Goal: Transaction & Acquisition: Purchase product/service

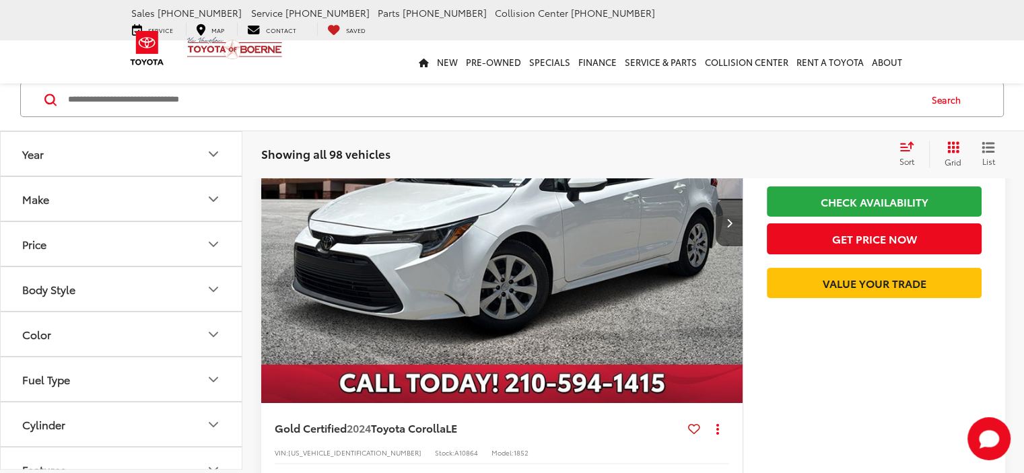
scroll to position [202, 0]
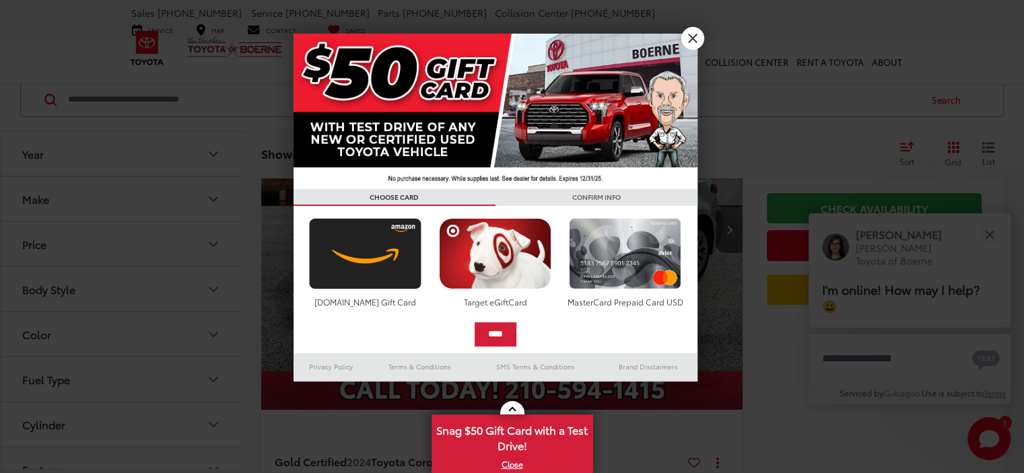
click at [754, 77] on div at bounding box center [512, 236] width 1024 height 473
click at [487, 115] on input "Search by Make, Model, or Keyword" at bounding box center [493, 99] width 852 height 32
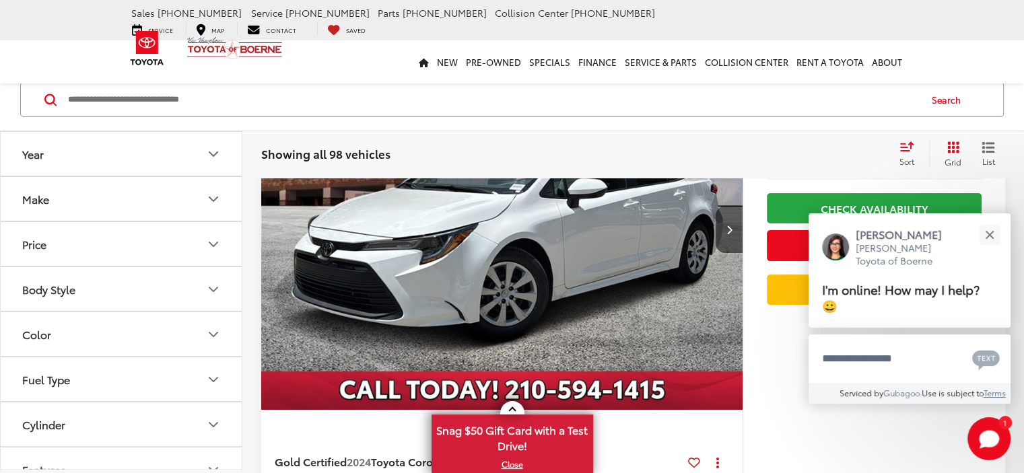
click at [217, 151] on icon "Year" at bounding box center [213, 153] width 16 height 16
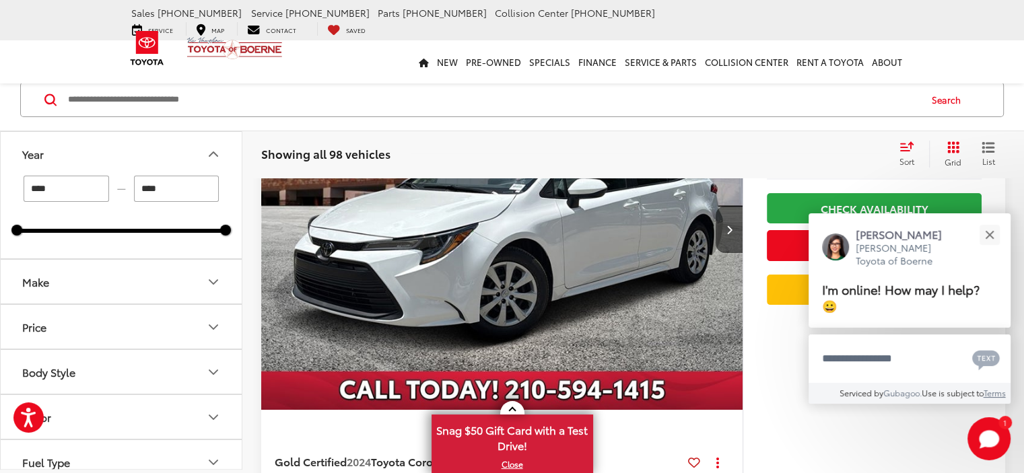
scroll to position [0, 0]
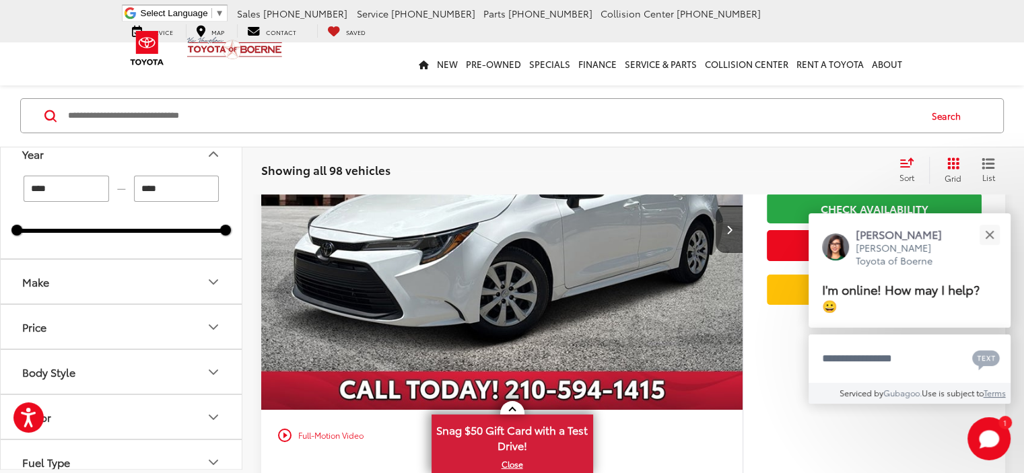
click at [63, 189] on input "****" at bounding box center [67, 189] width 86 height 26
click at [26, 232] on div at bounding box center [121, 231] width 209 height 4
click at [25, 229] on div at bounding box center [121, 231] width 209 height 4
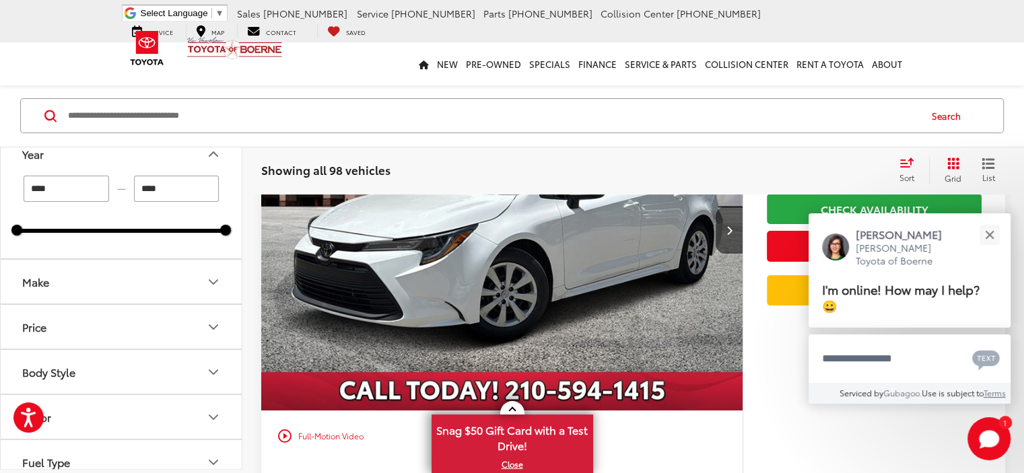
drag, startPoint x: 22, startPoint y: 229, endPoint x: 162, endPoint y: 158, distance: 157.5
click at [30, 230] on div at bounding box center [121, 231] width 209 height 4
drag, startPoint x: 17, startPoint y: 232, endPoint x: 26, endPoint y: 230, distance: 9.0
click at [26, 230] on div "2019 2025" at bounding box center [121, 231] width 209 height 4
click at [61, 188] on input "****" at bounding box center [67, 189] width 86 height 26
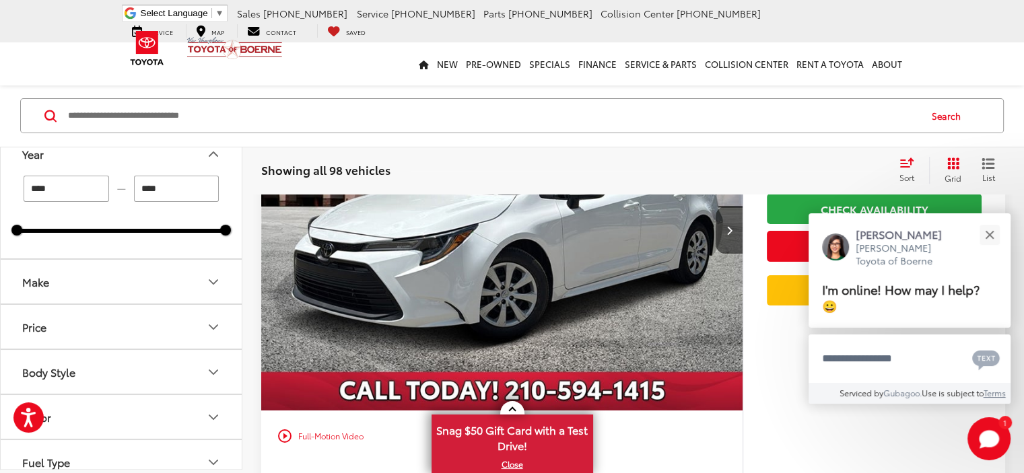
type input "****"
click at [207, 277] on icon "Make" at bounding box center [213, 281] width 16 height 16
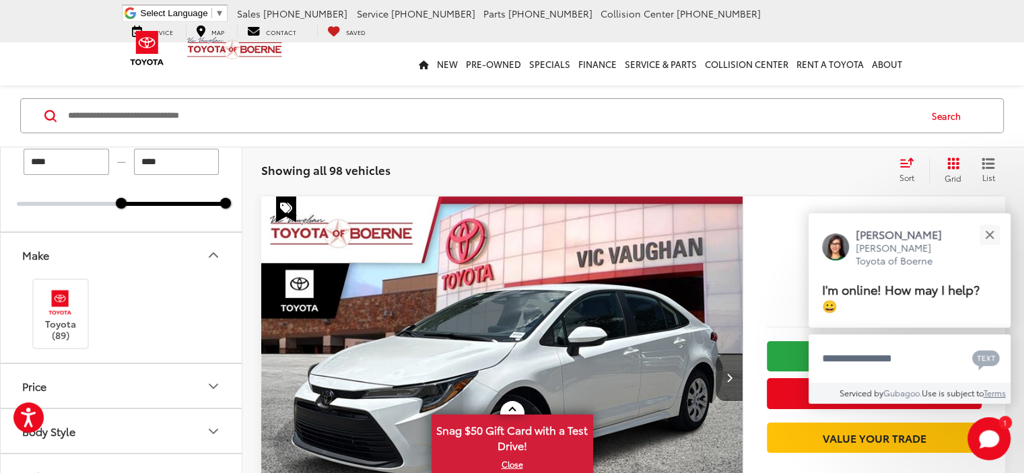
scroll to position [67, 0]
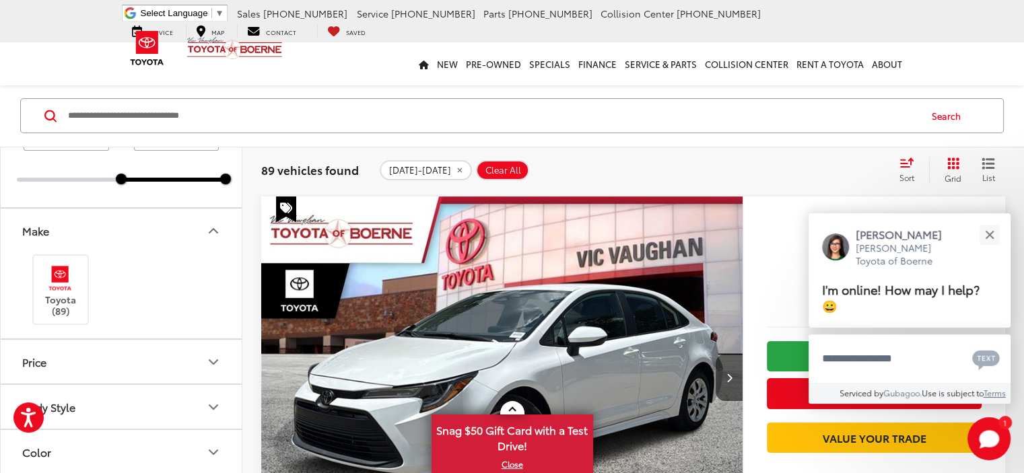
click at [106, 278] on div "Toyota (89)" at bounding box center [121, 289] width 209 height 74
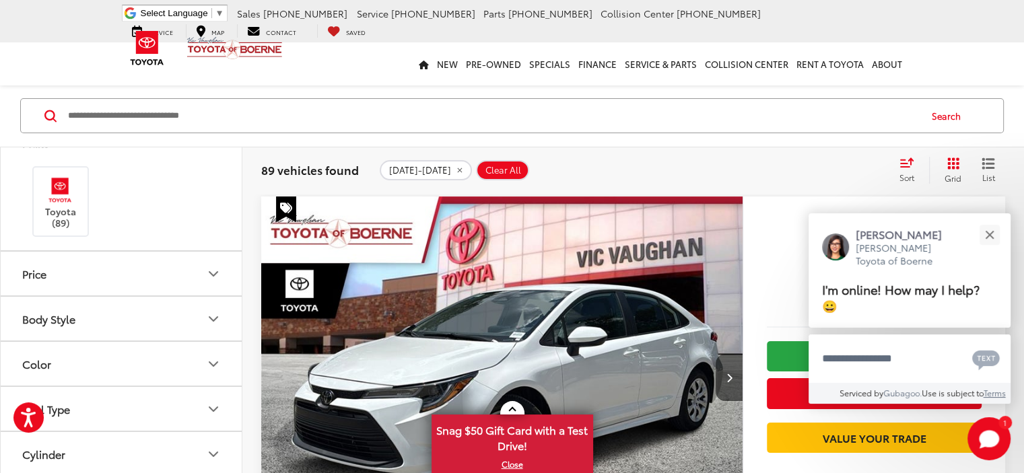
scroll to position [269, 0]
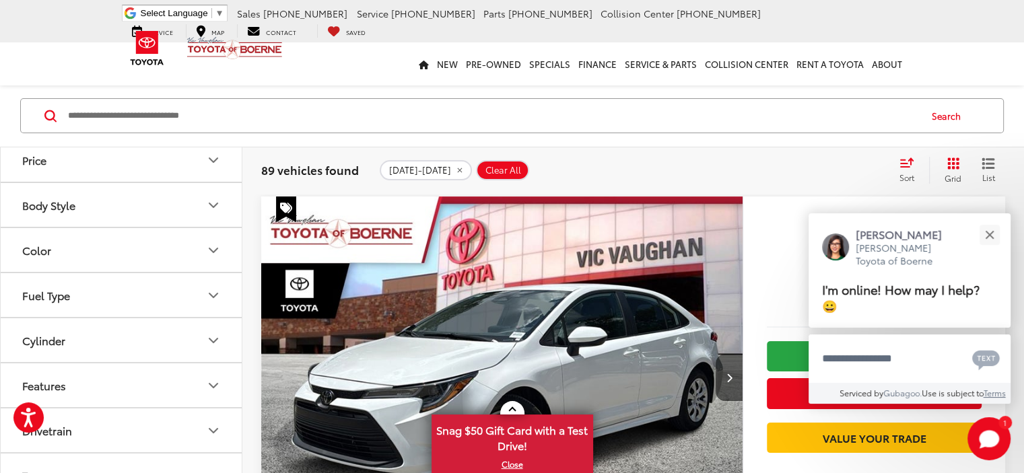
click at [211, 198] on icon "Body Style" at bounding box center [213, 205] width 16 height 16
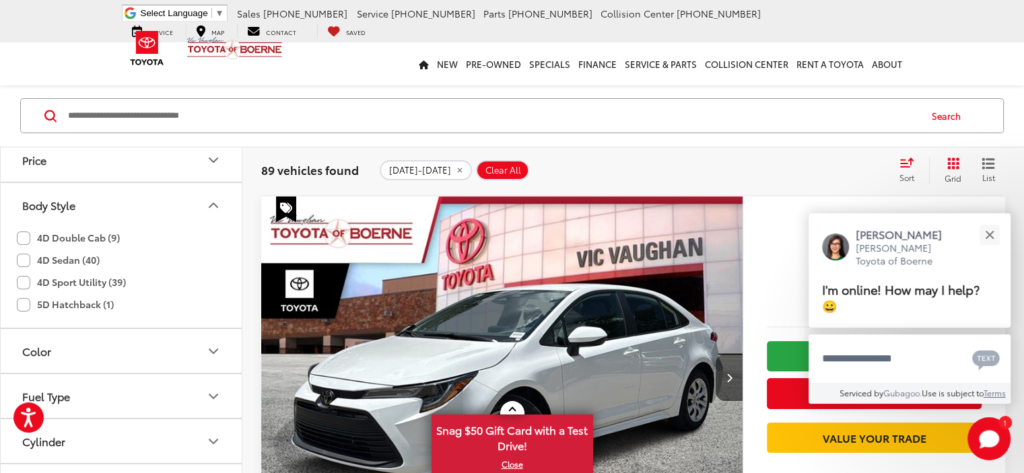
click at [26, 239] on label "4D Double Cab (9)" at bounding box center [68, 238] width 103 height 22
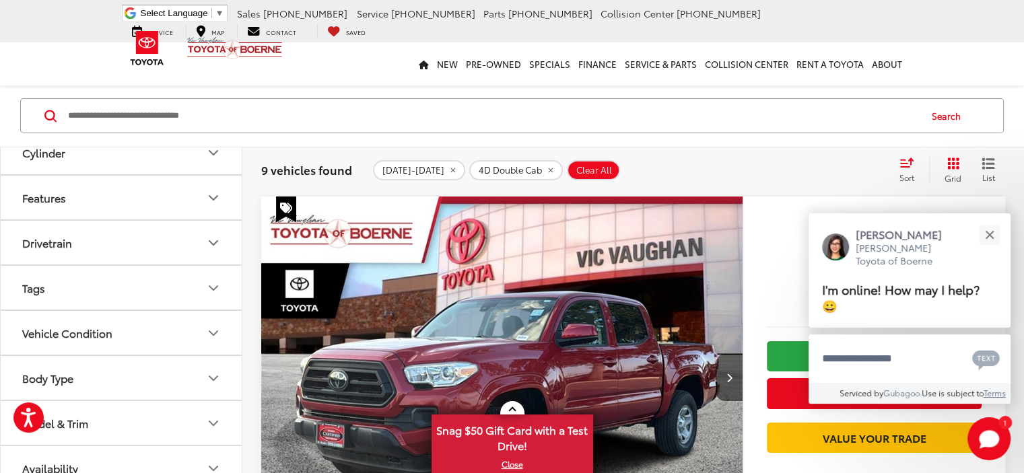
scroll to position [121, 0]
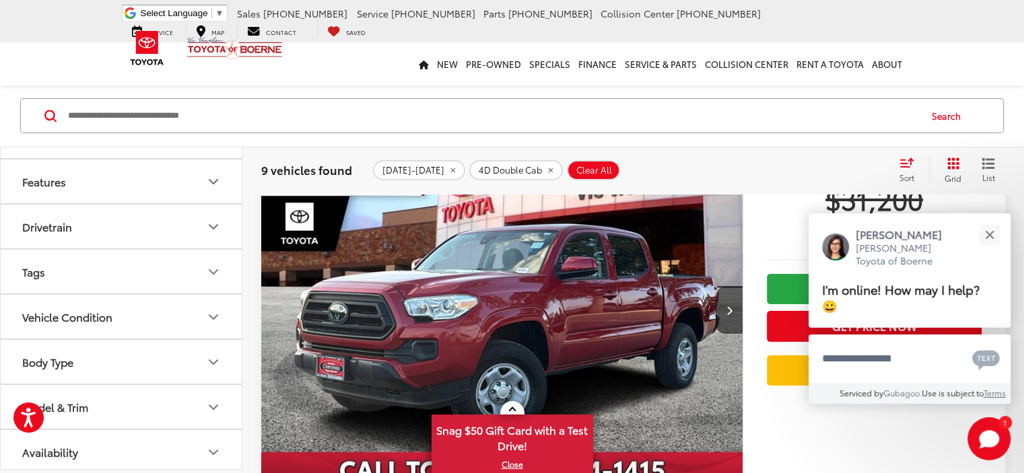
click at [213, 355] on icon "Body Type" at bounding box center [213, 361] width 16 height 16
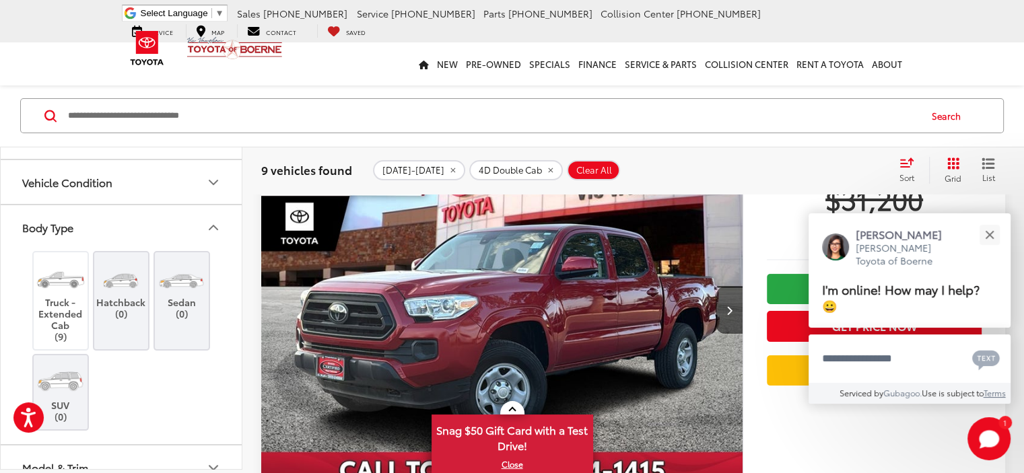
scroll to position [753, 0]
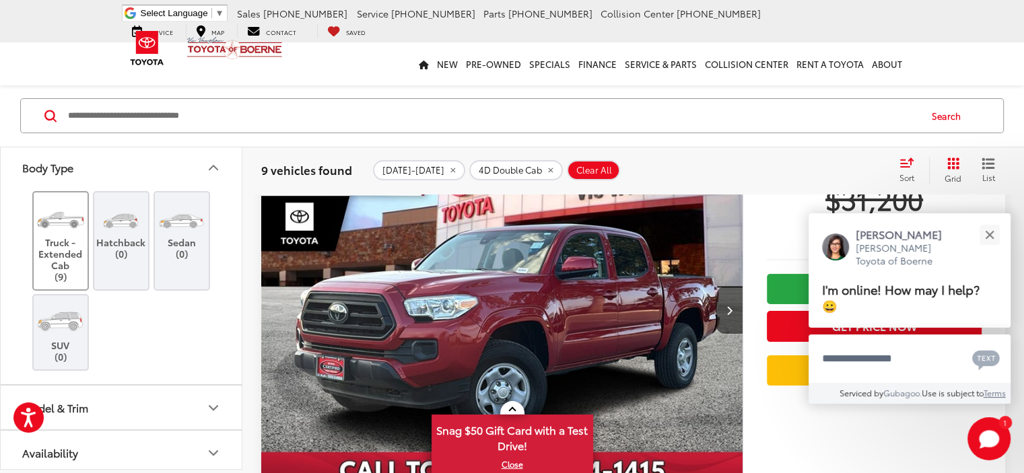
click at [64, 247] on label "Truck - Extended Cab (9)" at bounding box center [61, 240] width 55 height 83
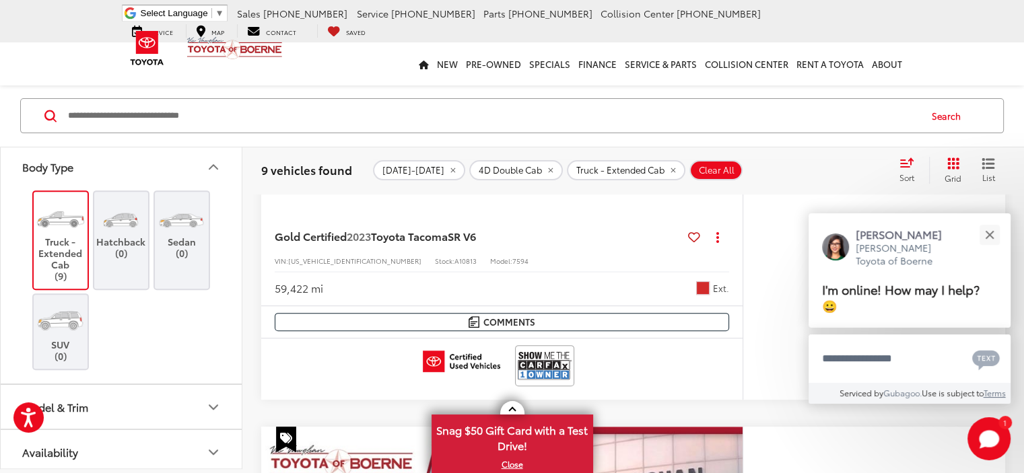
scroll to position [458, 0]
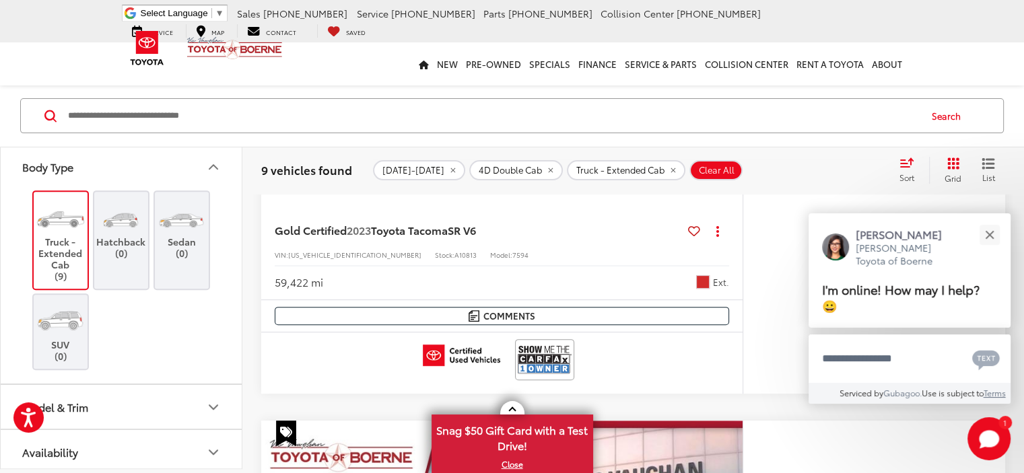
click at [207, 399] on icon "Model & Trim" at bounding box center [213, 407] width 16 height 16
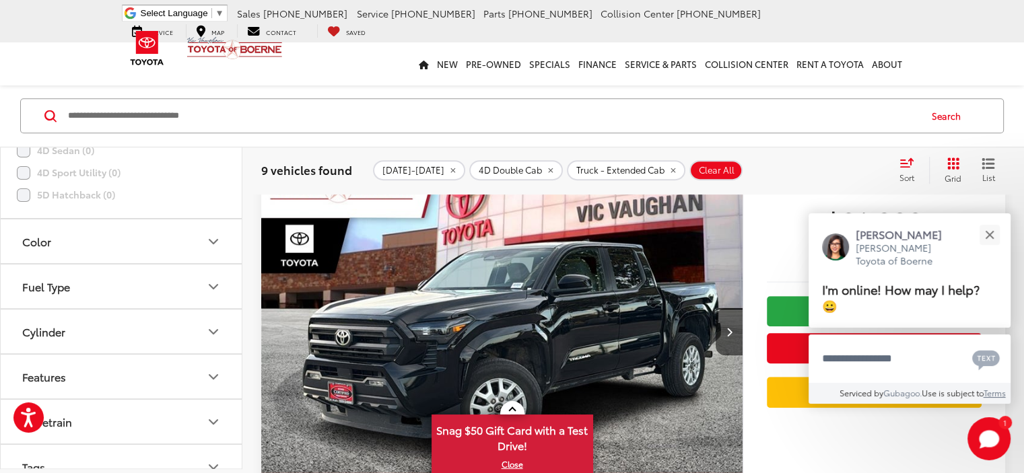
scroll to position [295, 0]
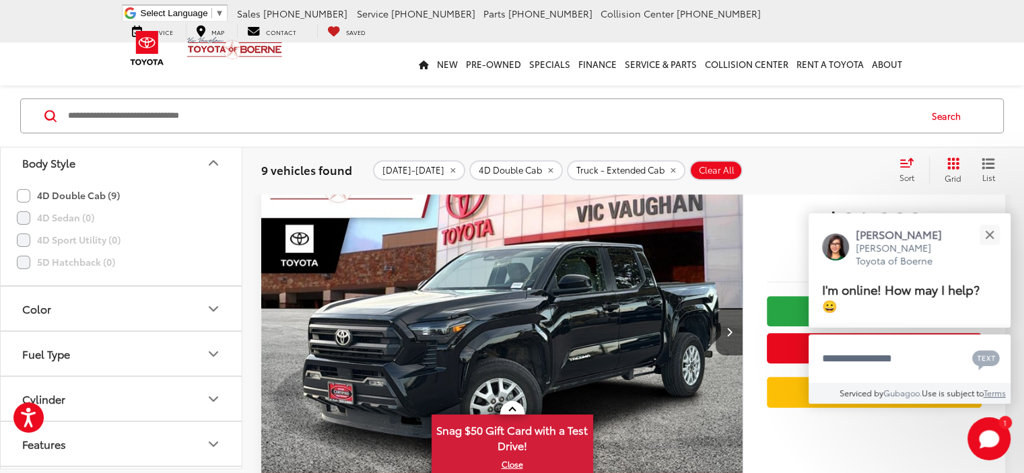
click at [24, 193] on label "4D Double Cab (9)" at bounding box center [68, 196] width 103 height 22
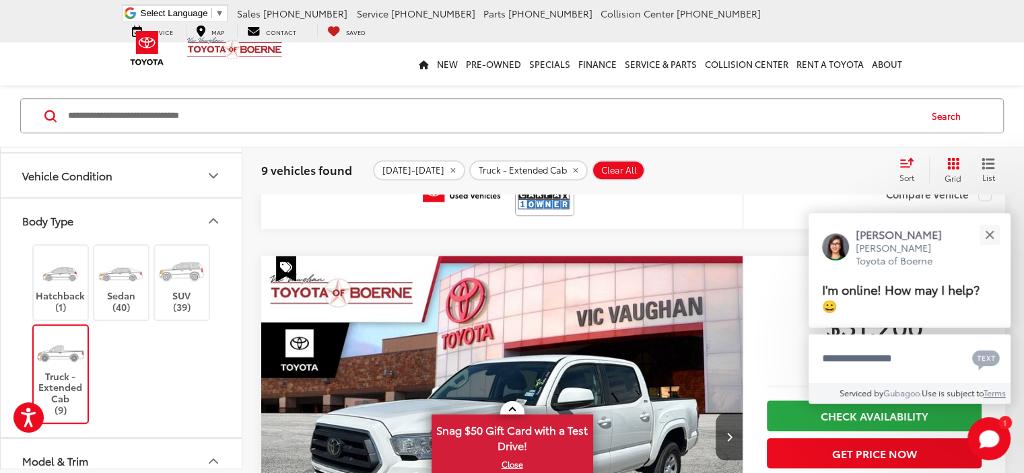
scroll to position [1333, 0]
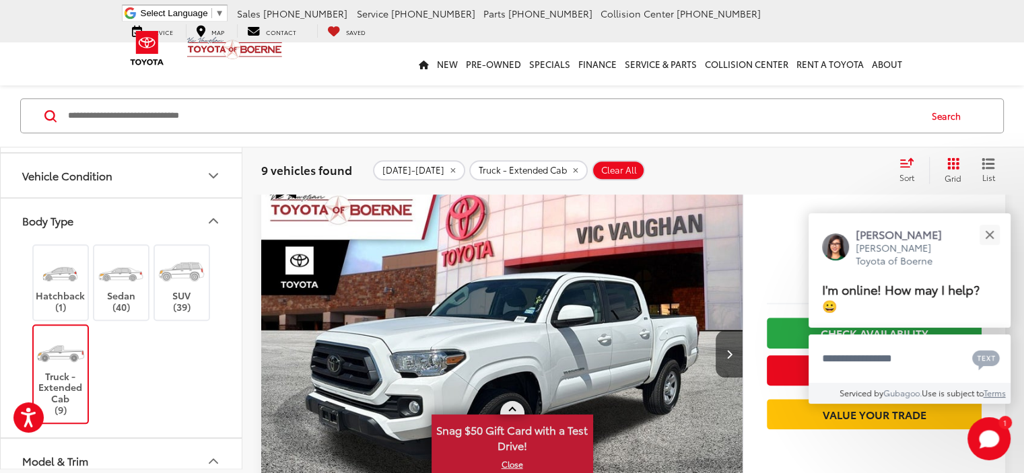
click at [512, 408] on span at bounding box center [511, 410] width 7 height 7
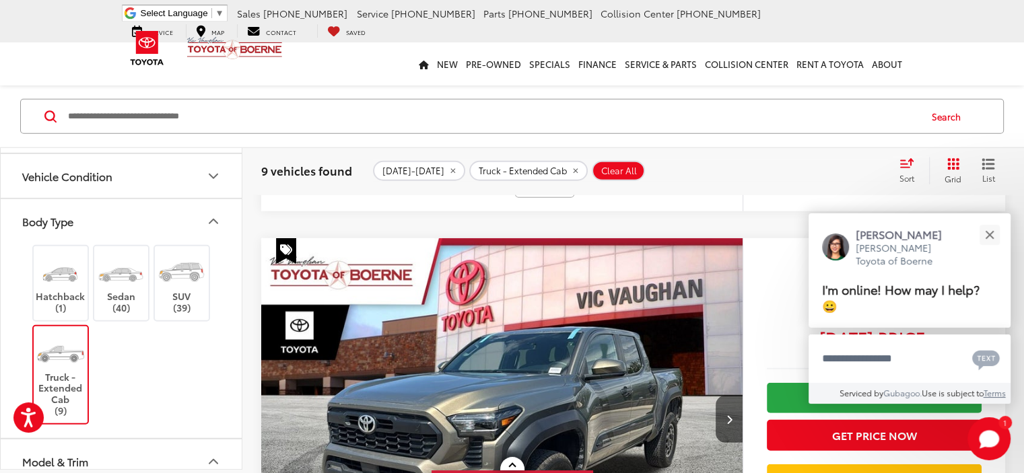
scroll to position [3725, 0]
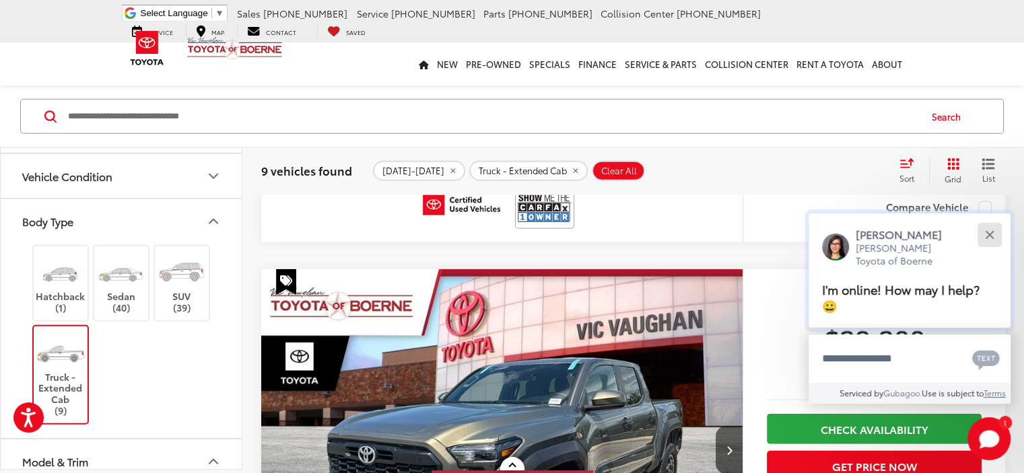
drag, startPoint x: 990, startPoint y: 235, endPoint x: 932, endPoint y: 231, distance: 57.4
click at [988, 235] on div "Close" at bounding box center [989, 234] width 9 height 9
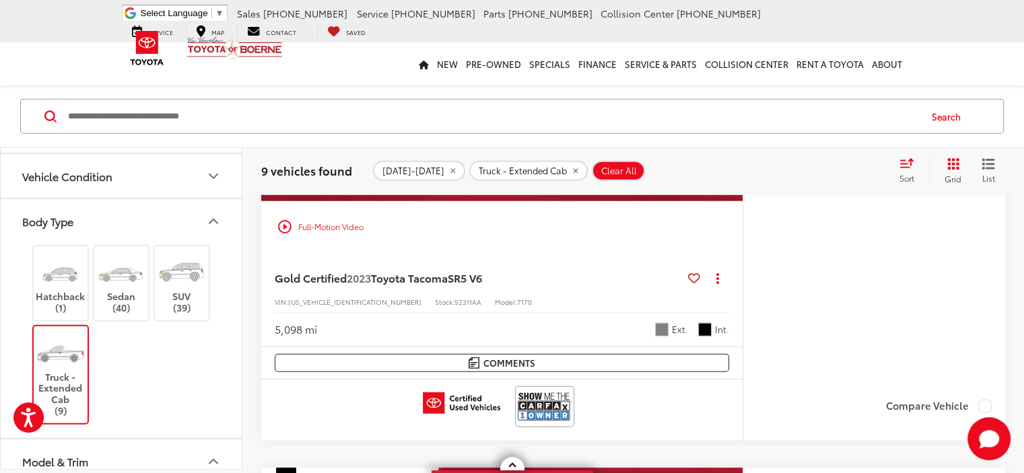
scroll to position [3523, 0]
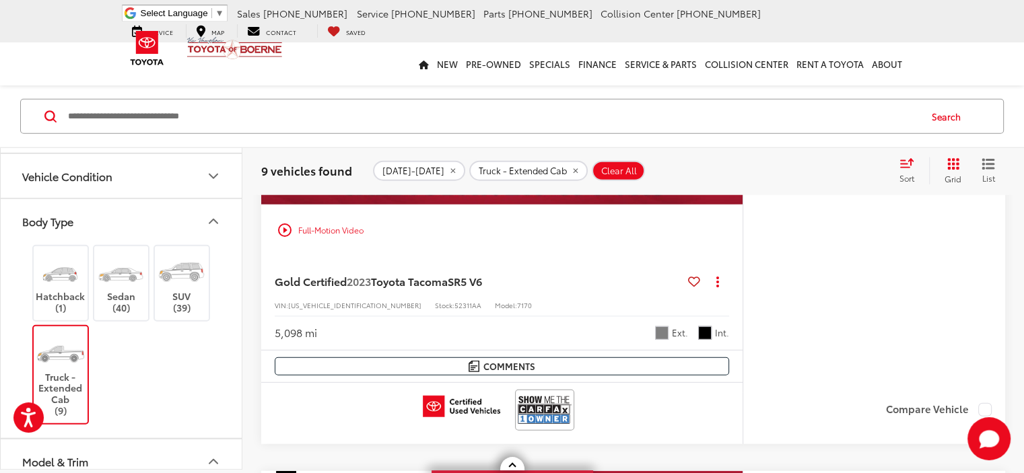
click at [535, 173] on span "Truck - Extended Cab" at bounding box center [523, 171] width 88 height 11
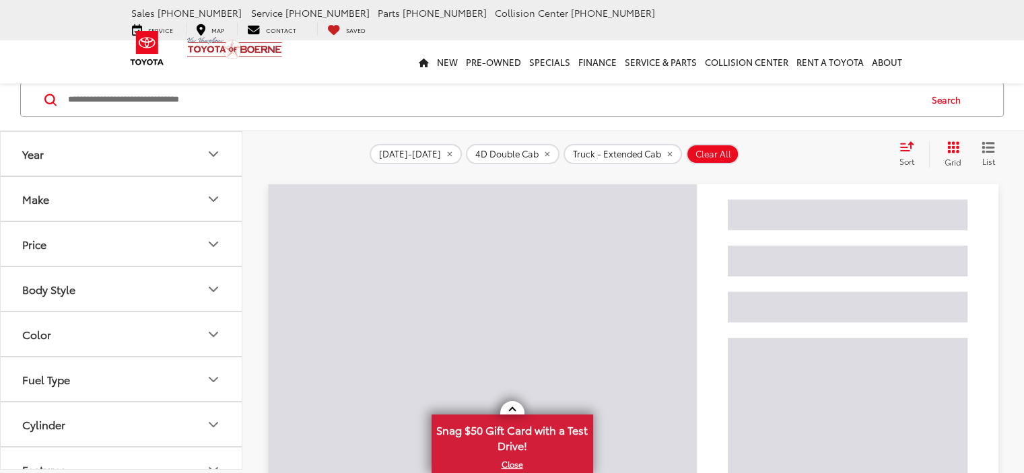
scroll to position [70, 0]
